Goal: Transaction & Acquisition: Purchase product/service

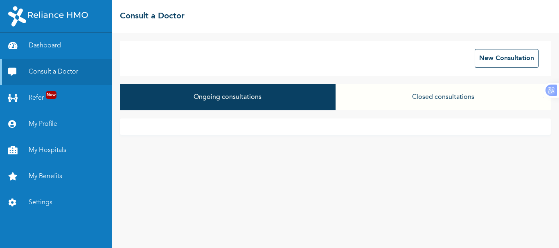
click at [226, 100] on button "Ongoing consultations" at bounding box center [227, 97] width 215 height 26
click at [381, 92] on button "Closed consultations" at bounding box center [443, 97] width 215 height 26
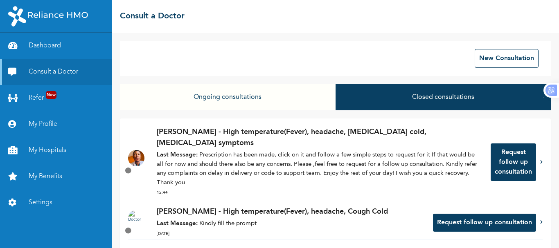
click at [540, 160] on icon at bounding box center [541, 162] width 2 height 4
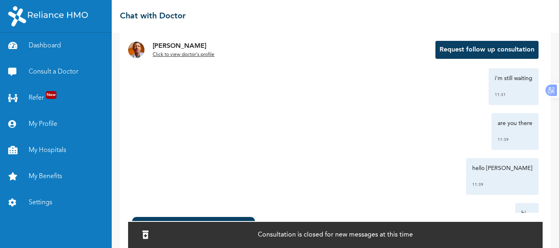
scroll to position [1822, 0]
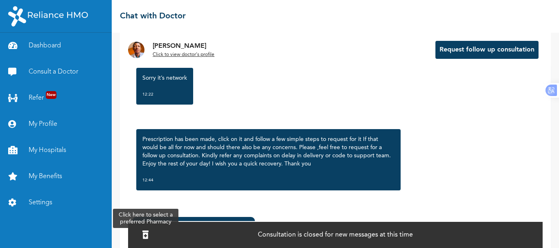
click at [149, 231] on icon at bounding box center [145, 235] width 6 height 8
click at [177, 220] on div "[PERSON_NAME] created a prescription . 12:25 Click to view >" at bounding box center [193, 239] width 123 height 45
click at [181, 218] on div "[PERSON_NAME] created a prescription . 12:25 Click to view >" at bounding box center [193, 239] width 123 height 45
click at [149, 233] on icon at bounding box center [145, 235] width 6 height 8
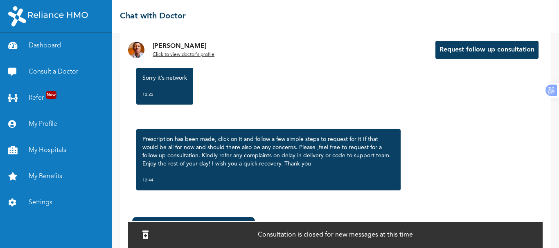
click at [171, 218] on div "[PERSON_NAME] created a prescription . 12:25 Click to view >" at bounding box center [193, 239] width 123 height 45
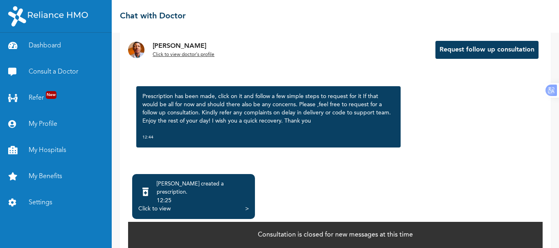
scroll to position [57, 0]
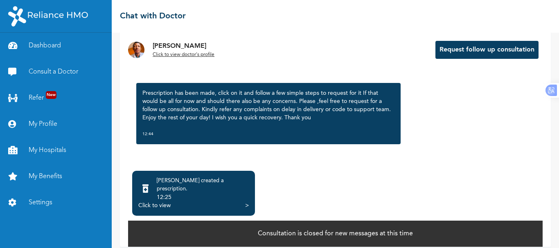
click at [164, 202] on div "Click to view" at bounding box center [154, 206] width 32 height 8
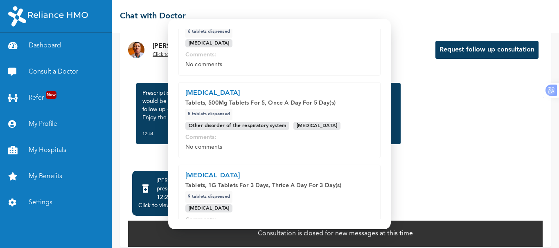
scroll to position [238, 0]
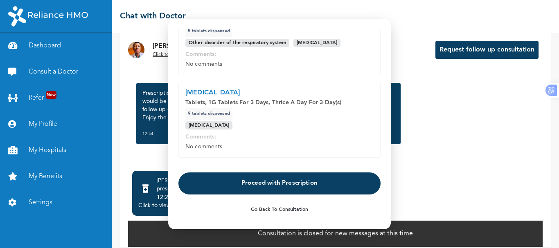
click at [313, 187] on button "Proceed with Prescription" at bounding box center [279, 184] width 202 height 22
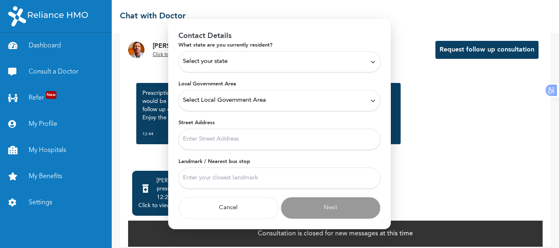
scroll to position [32, 0]
click at [269, 70] on div "Select your state" at bounding box center [279, 61] width 202 height 21
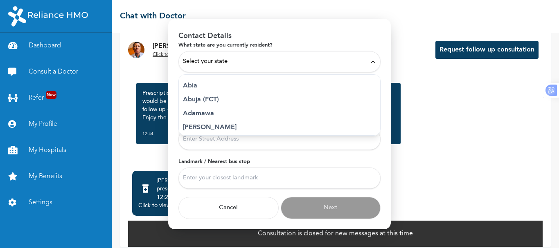
click at [255, 65] on div "Select your state" at bounding box center [279, 61] width 193 height 9
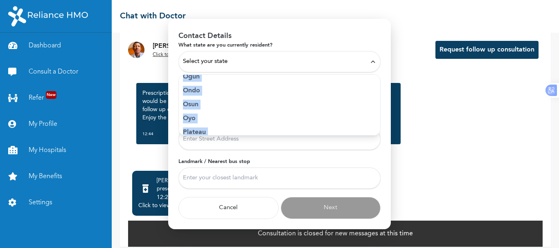
click at [189, 78] on p "Ogun" at bounding box center [279, 77] width 193 height 10
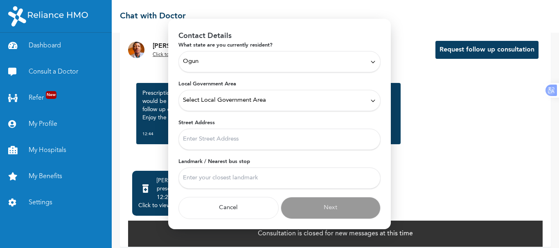
click at [211, 102] on span "Select Local Government Area" at bounding box center [224, 100] width 83 height 9
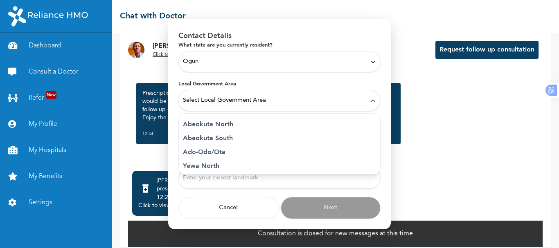
click at [223, 140] on p "Abeokuta South" at bounding box center [279, 139] width 193 height 10
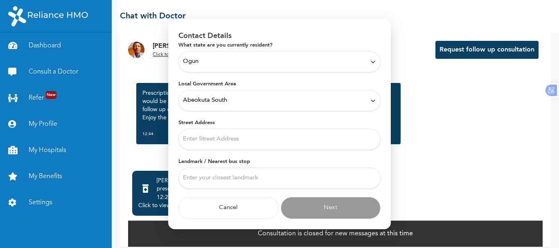
click at [227, 142] on input "Street Address" at bounding box center [279, 139] width 202 height 21
type input "7th Floor, [GEOGRAPHIC_DATA], [GEOGRAPHIC_DATA]"
click at [234, 181] on input "Landmark / Nearest bus stop" at bounding box center [279, 178] width 202 height 21
type input "OPIC Roundabout"
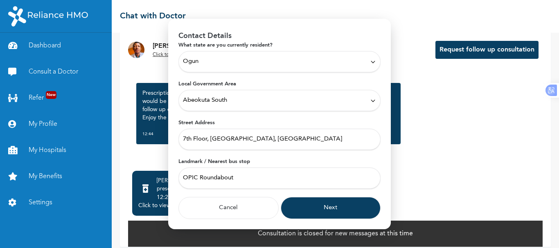
click at [332, 205] on button "Next" at bounding box center [331, 208] width 100 height 22
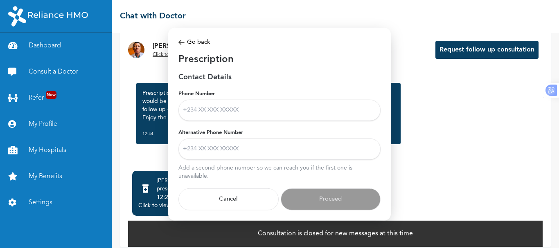
scroll to position [0, 0]
click at [248, 111] on input "Phone Number" at bounding box center [279, 110] width 202 height 21
type input "[PHONE_NUMBER]"
click at [240, 155] on input "Alternative Phone Number" at bounding box center [279, 149] width 202 height 21
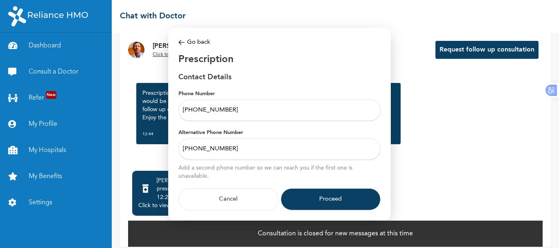
type input "[PHONE_NUMBER]"
click at [344, 198] on button "Proceed" at bounding box center [331, 200] width 100 height 22
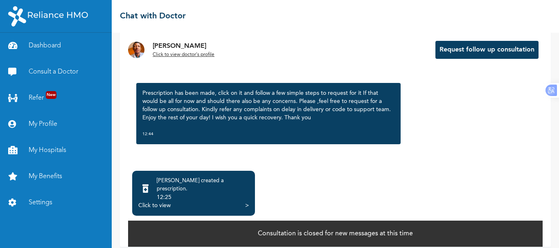
drag, startPoint x: 392, startPoint y: 129, endPoint x: 391, endPoint y: 133, distance: 4.2
click at [165, 202] on div "Click to view" at bounding box center [154, 206] width 32 height 8
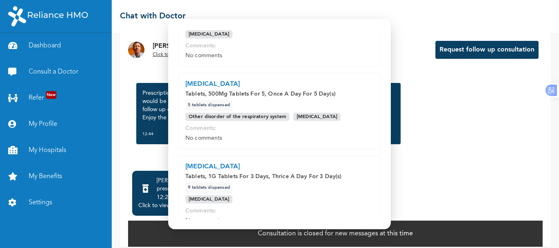
scroll to position [238, 0]
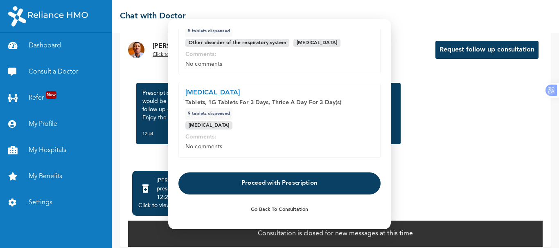
click at [295, 184] on button "Proceed with Prescription" at bounding box center [279, 184] width 202 height 22
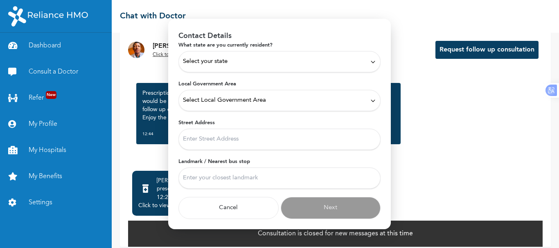
click at [266, 63] on div "Select your state" at bounding box center [279, 61] width 193 height 9
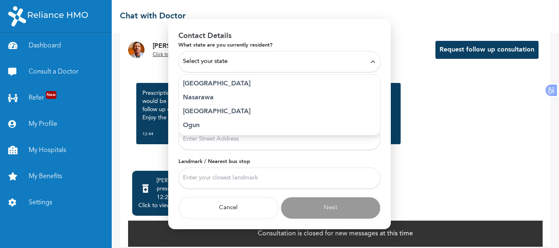
scroll to position [341, 0]
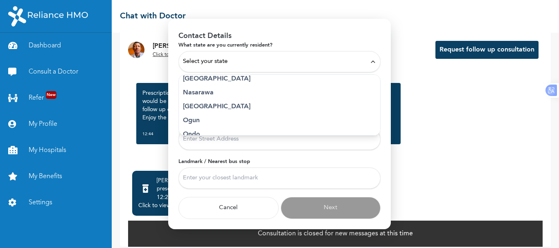
click at [197, 120] on p "Ogun" at bounding box center [279, 121] width 193 height 10
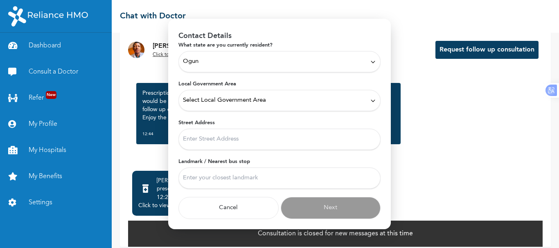
click at [224, 103] on span "Select Local Government Area" at bounding box center [224, 100] width 83 height 9
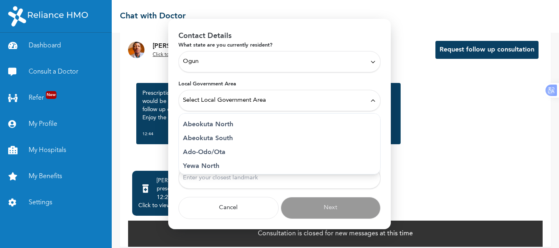
click at [226, 141] on p "Abeokuta South" at bounding box center [279, 139] width 193 height 10
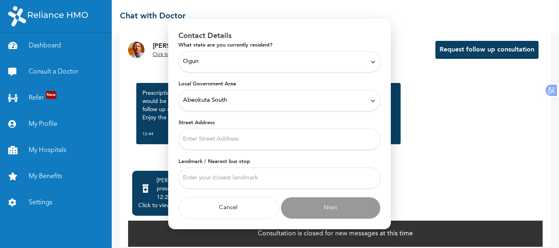
click at [224, 141] on input "Street Address" at bounding box center [279, 139] width 202 height 21
type input "7th Floor, [GEOGRAPHIC_DATA], [GEOGRAPHIC_DATA]"
click at [245, 178] on input "Landmark / Nearest bus stop" at bounding box center [279, 178] width 202 height 21
type input "OPIC Roundabout"
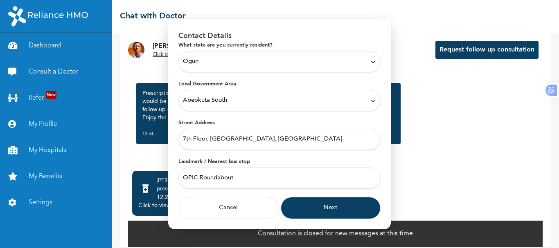
click at [298, 208] on button "Next" at bounding box center [331, 208] width 100 height 22
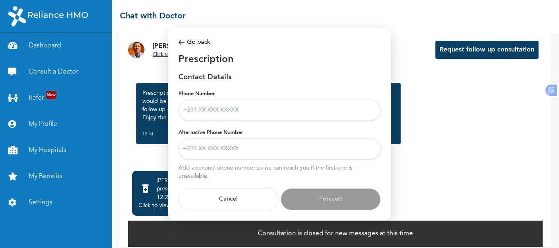
click at [246, 109] on input "Phone Number" at bounding box center [279, 110] width 202 height 21
type input "[PHONE_NUMBER]"
click at [242, 152] on input "Alternative Phone Number" at bounding box center [279, 149] width 202 height 21
type input "[PHONE_NUMBER]"
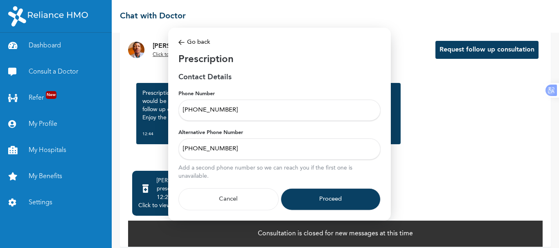
click at [316, 202] on button "Proceed" at bounding box center [331, 200] width 100 height 22
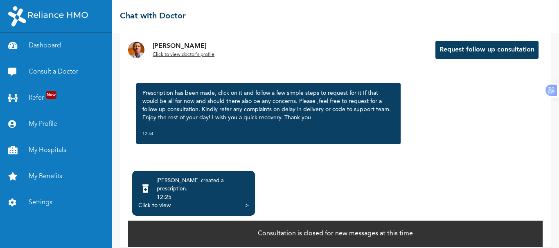
click at [244, 202] on div "Click to view >" at bounding box center [193, 206] width 111 height 8
click at [246, 202] on div ">" at bounding box center [247, 206] width 4 height 8
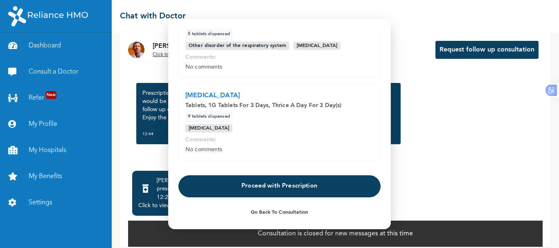
scroll to position [238, 0]
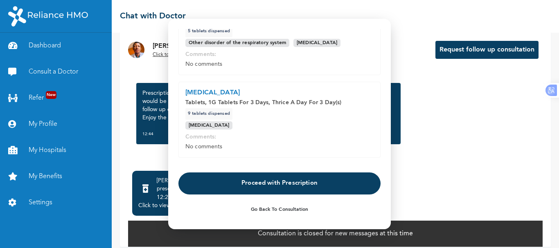
click at [343, 184] on button "Proceed with Prescription" at bounding box center [279, 184] width 202 height 22
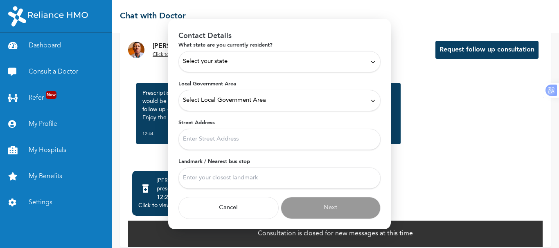
click at [290, 61] on div "Select your state" at bounding box center [279, 61] width 193 height 9
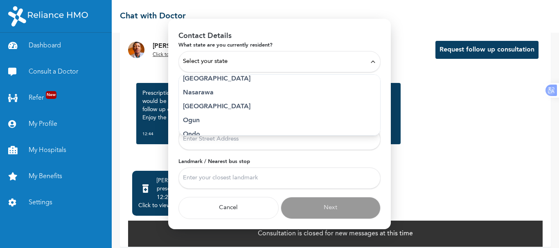
scroll to position [355, 0]
click at [196, 105] on p "Ogun" at bounding box center [279, 107] width 193 height 10
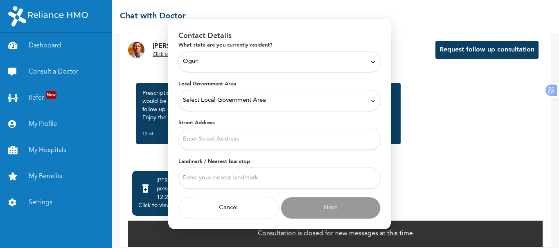
click at [212, 100] on span "Select Local Government Area" at bounding box center [224, 100] width 83 height 9
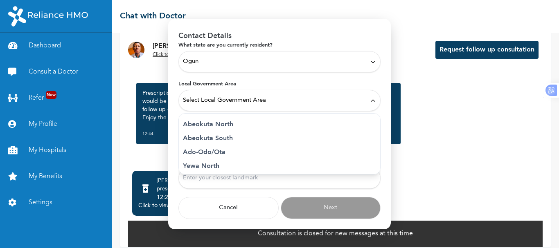
click at [219, 136] on p "Abeokuta South" at bounding box center [279, 139] width 193 height 10
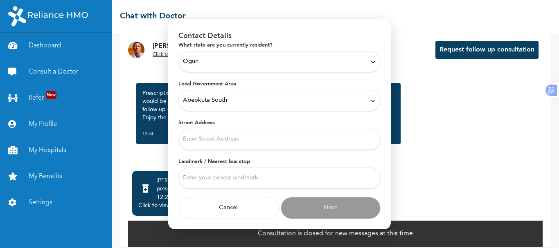
click at [223, 139] on input "Street Address" at bounding box center [279, 139] width 202 height 21
type input "7th Floor, [GEOGRAPHIC_DATA], [GEOGRAPHIC_DATA]"
click at [246, 175] on input "Landmark / Nearest bus stop" at bounding box center [279, 178] width 202 height 21
type input "OPIC Roundabout"
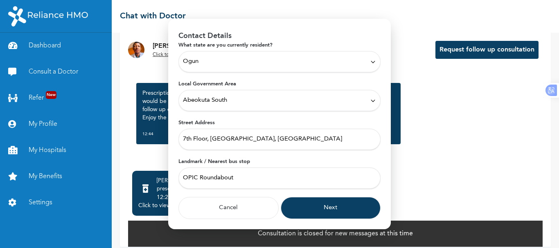
click at [312, 208] on button "Next" at bounding box center [331, 208] width 100 height 22
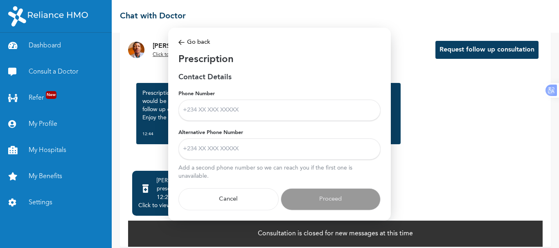
scroll to position [0, 0]
click at [282, 114] on input "Phone Number" at bounding box center [279, 110] width 202 height 21
type input "[PHONE_NUMBER]"
click at [246, 150] on input "Alternative Phone Number" at bounding box center [279, 149] width 202 height 21
type input "[PHONE_NUMBER]"
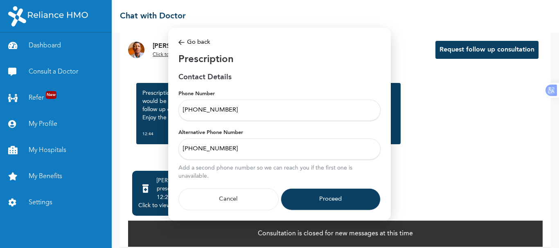
click at [314, 199] on button "Proceed" at bounding box center [331, 200] width 100 height 22
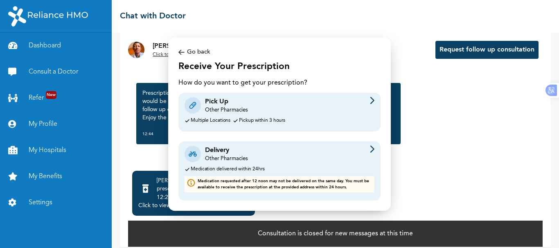
click at [243, 111] on div "Other Pharmacies" at bounding box center [226, 110] width 43 height 7
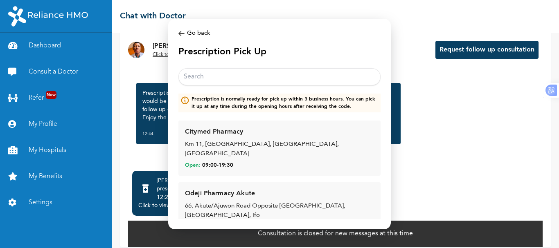
click at [311, 77] on input "text" at bounding box center [279, 76] width 202 height 17
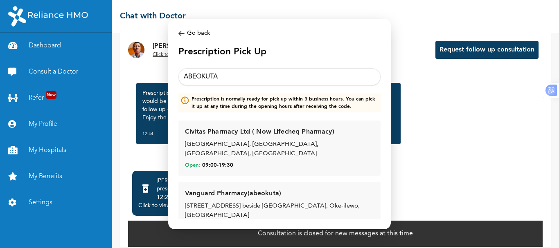
click at [316, 75] on input "ABEOKUTA" at bounding box center [279, 76] width 202 height 17
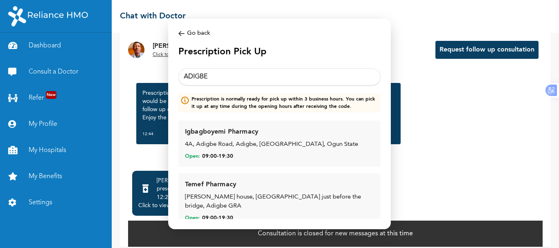
click at [318, 74] on input "ADIGBE" at bounding box center [279, 76] width 202 height 17
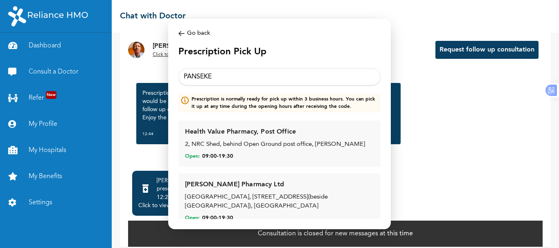
type input "PANSEKE"
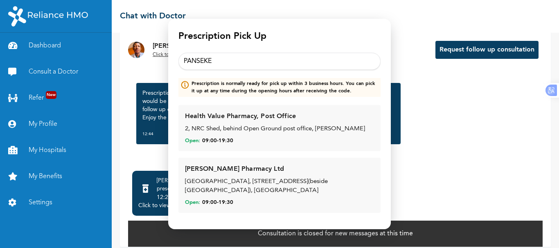
scroll to position [25, 0]
click at [250, 177] on div "[PERSON_NAME] Pharmacy Ltd [GEOGRAPHIC_DATA], [STREET_ADDRESS](beside [GEOGRAPH…" at bounding box center [279, 186] width 189 height 42
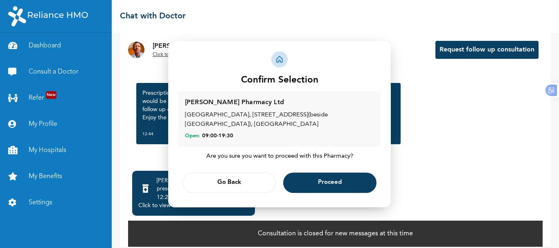
scroll to position [0, 0]
click at [316, 179] on button "Proceed" at bounding box center [329, 183] width 93 height 20
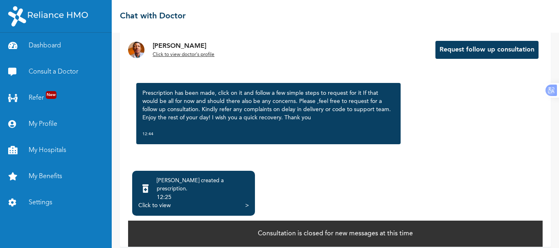
drag, startPoint x: 391, startPoint y: 128, endPoint x: 393, endPoint y: 141, distance: 12.7
click at [244, 202] on div "Click to view >" at bounding box center [193, 206] width 111 height 8
click at [246, 202] on div ">" at bounding box center [247, 206] width 4 height 8
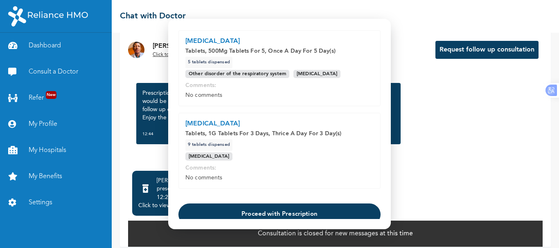
scroll to position [238, 0]
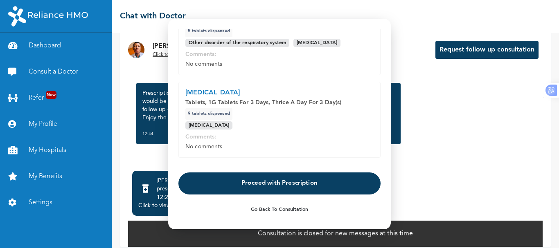
click at [234, 193] on button "Proceed with Prescription" at bounding box center [279, 184] width 202 height 22
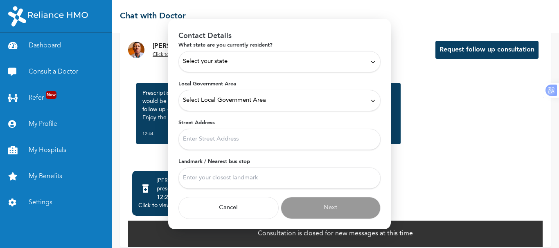
scroll to position [32, 0]
click at [257, 217] on button "Cancel" at bounding box center [228, 208] width 100 height 22
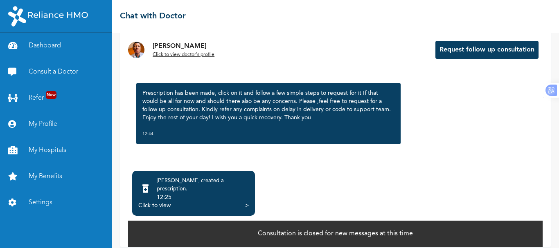
click at [160, 202] on div "Click to view" at bounding box center [154, 206] width 32 height 8
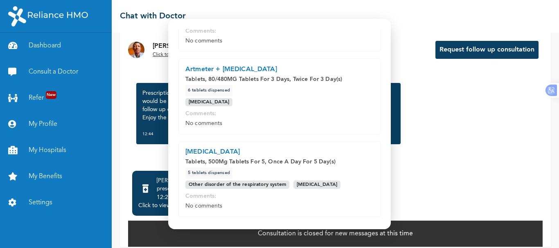
scroll to position [107, 0]
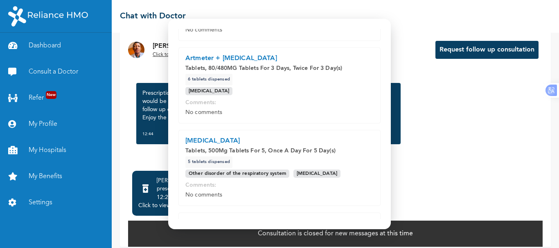
drag, startPoint x: 373, startPoint y: 114, endPoint x: 383, endPoint y: 124, distance: 13.9
click at [383, 124] on div "Modal Go back Prescription items - 4 On [DATE] [MEDICAL_DATA] Tablets, 10Mg Tab…" at bounding box center [279, 124] width 223 height 211
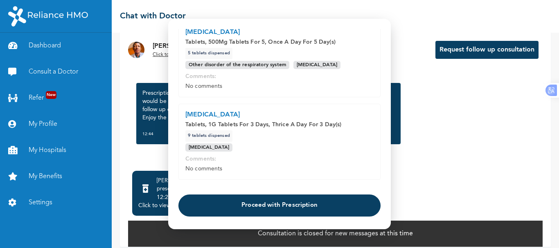
scroll to position [238, 0]
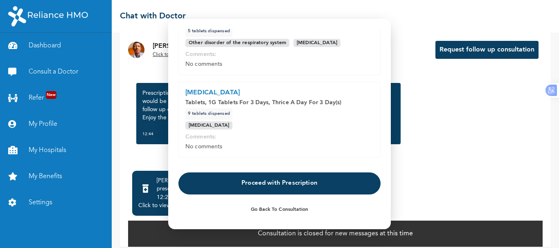
click at [299, 187] on button "Proceed with Prescription" at bounding box center [279, 184] width 202 height 22
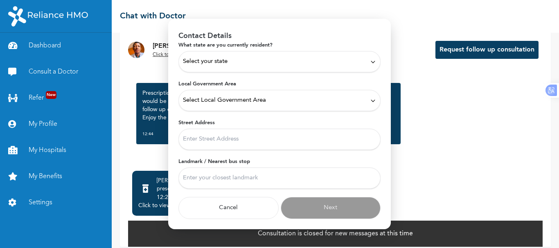
scroll to position [32, 0]
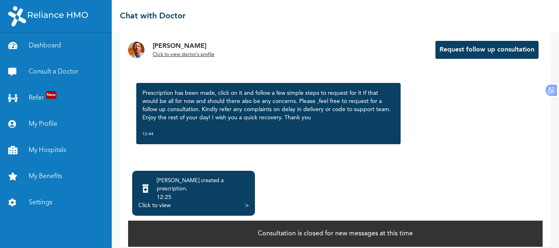
click at [248, 202] on div ">" at bounding box center [247, 206] width 4 height 8
